Goal: Transaction & Acquisition: Book appointment/travel/reservation

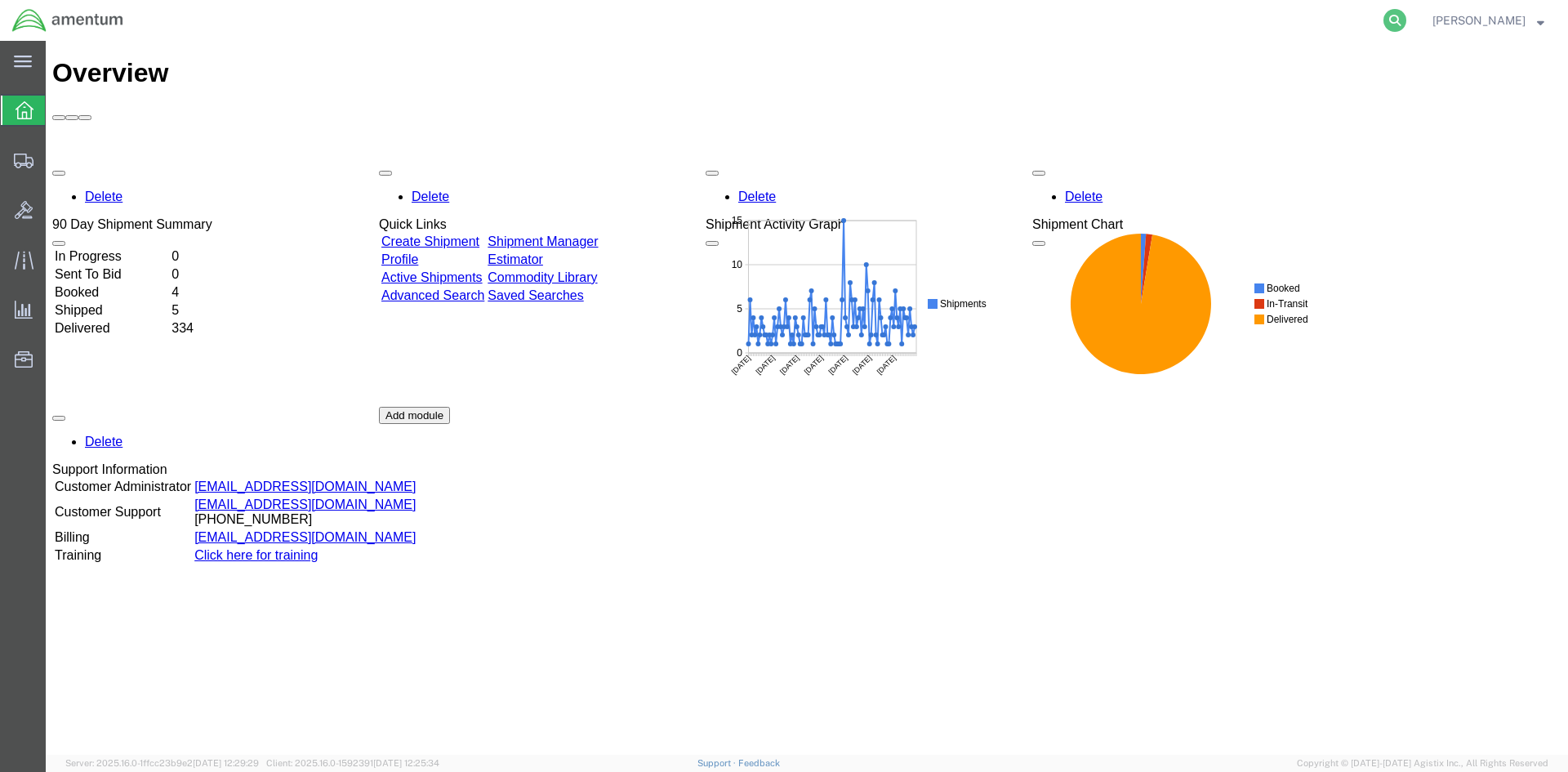
click at [1404, 20] on icon at bounding box center [1395, 21] width 22 height 22
click at [1077, 21] on input "search" at bounding box center [1135, 21] width 497 height 39
paste input "S633-25226-2442"
type input "S633-25226-2442"
click at [1406, 20] on icon at bounding box center [1395, 21] width 22 height 22
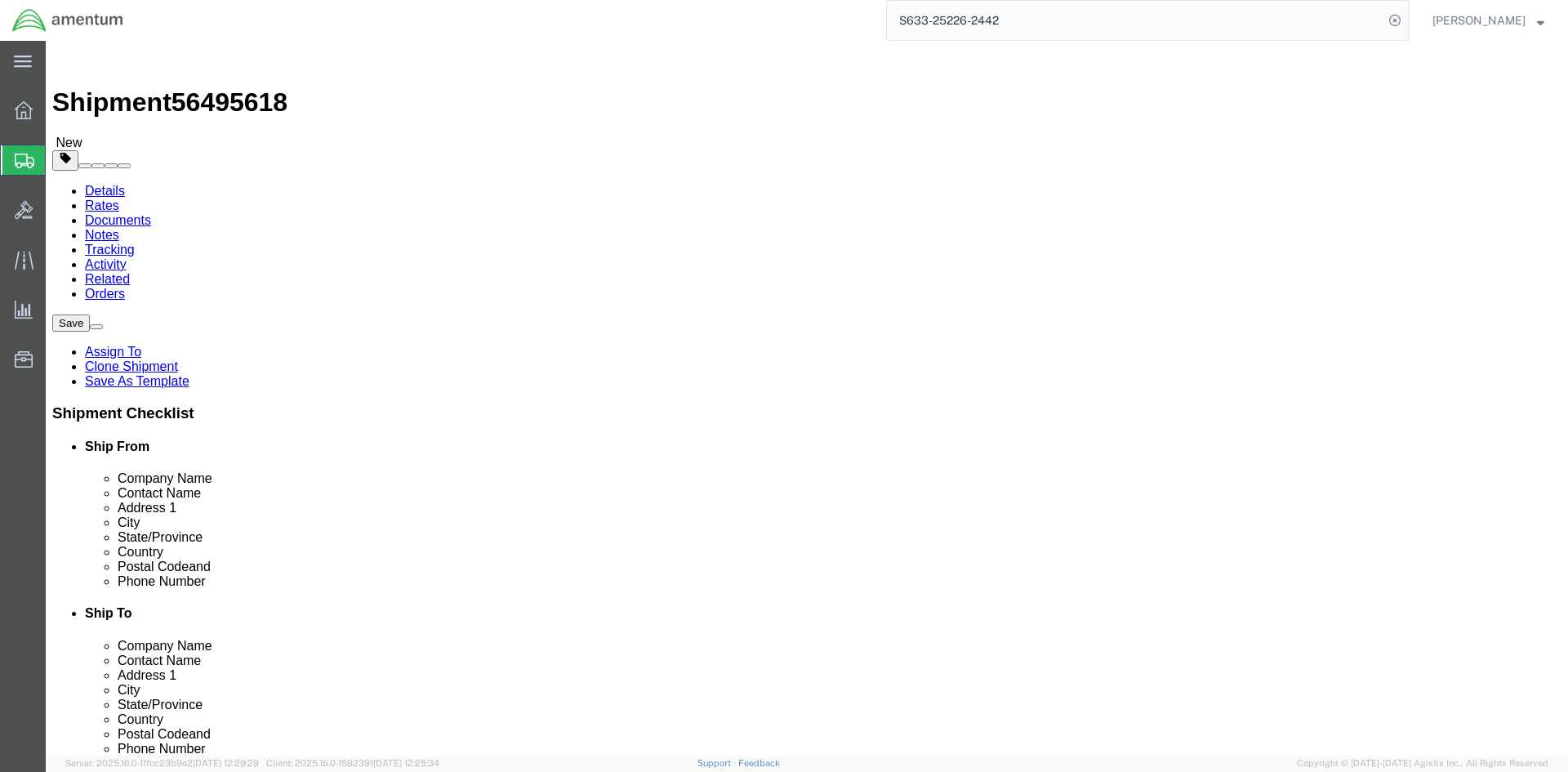
select select "42718"
select select
click button "Rate Shipment"
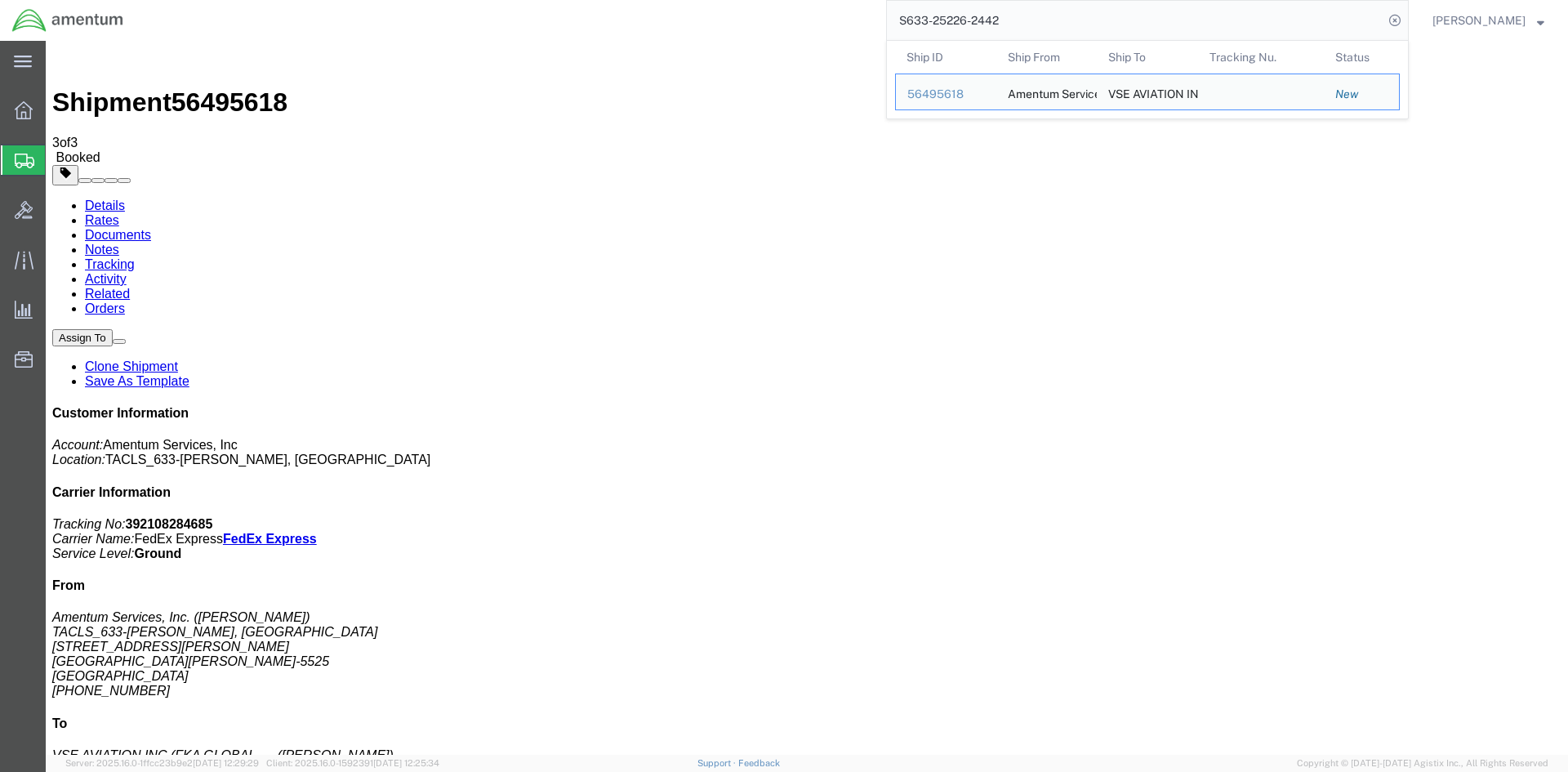
drag, startPoint x: 1035, startPoint y: 22, endPoint x: 902, endPoint y: 23, distance: 133.0
click at [907, 23] on input "S633-25226-2442" at bounding box center [1135, 21] width 497 height 39
paste input "3"
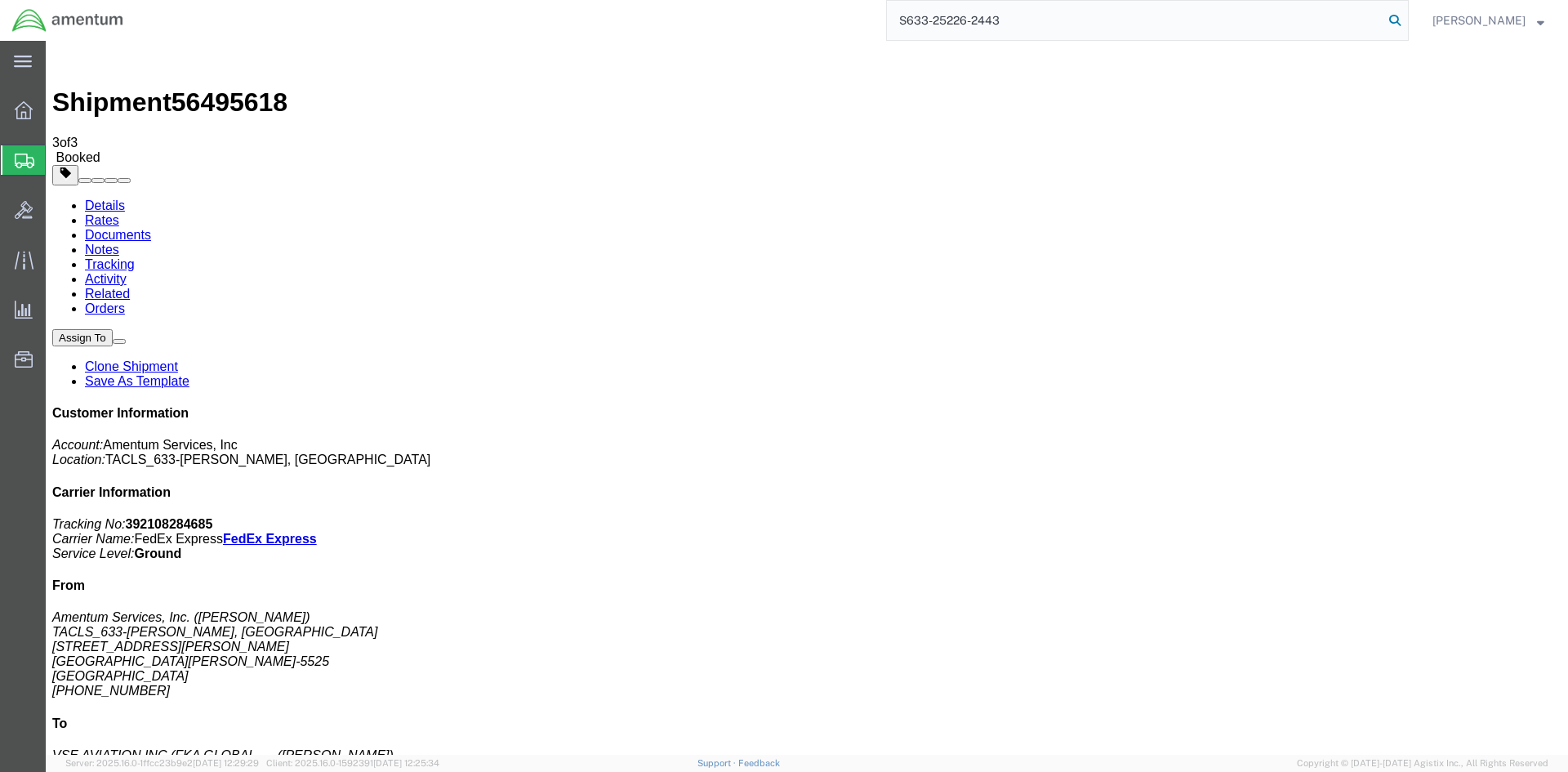
type input "S633-25226-2443"
click at [1406, 23] on icon at bounding box center [1395, 21] width 22 height 22
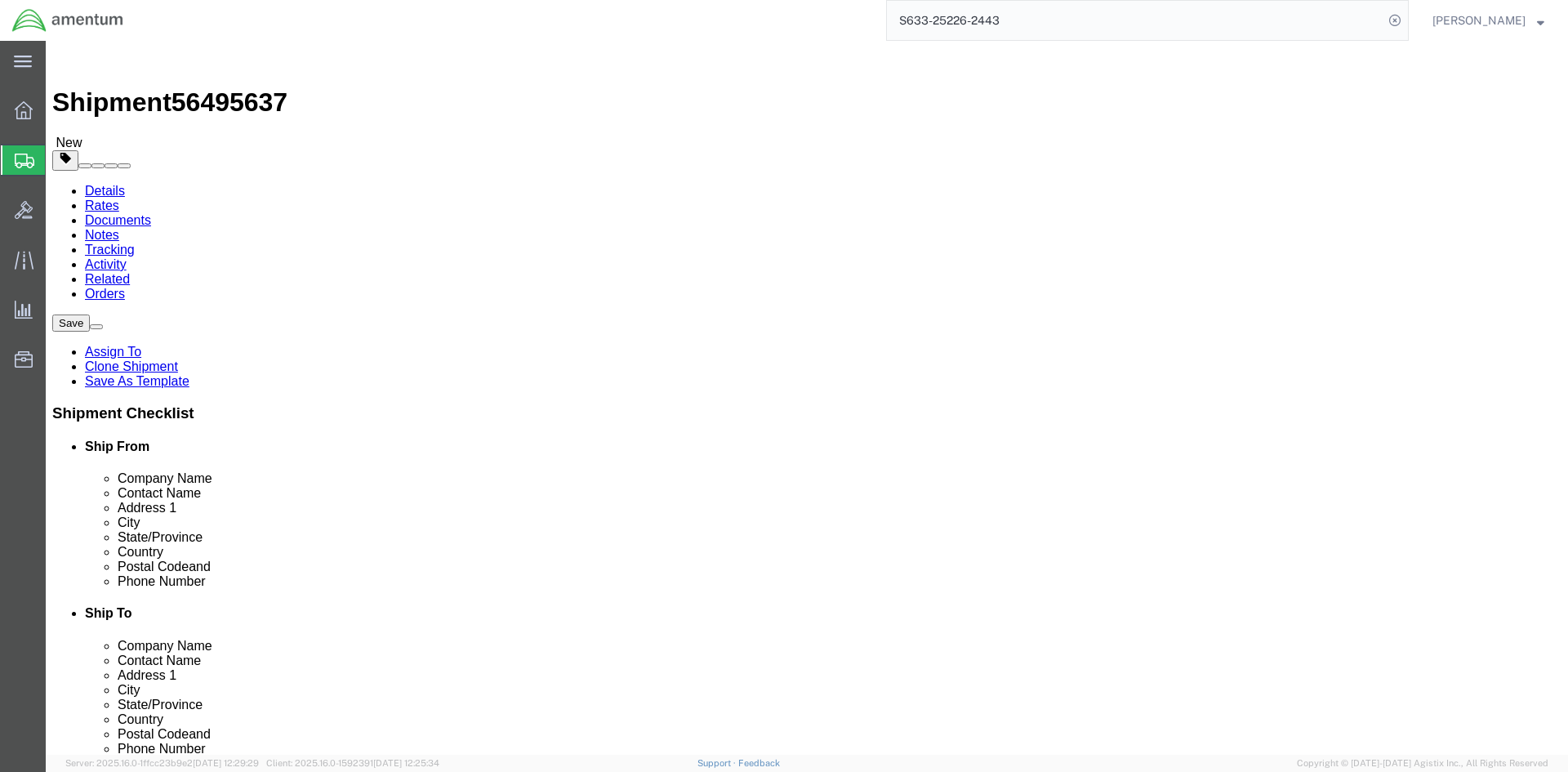
select select "42718"
click input "404.767.5800"
click input "404-767.5800"
type input "[PHONE_NUMBER]"
click button "Rate Shipment"
